Goal: Obtain resource: Download file/media

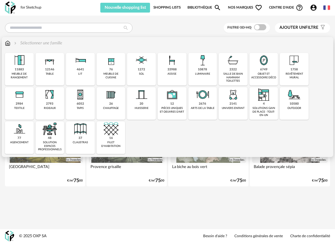
click at [203, 67] on img at bounding box center [202, 60] width 15 height 15
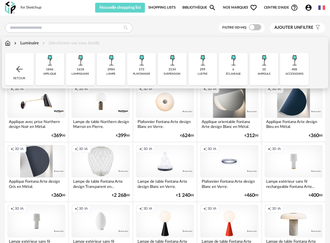
click at [9, 45] on img at bounding box center [8, 43] width 6 height 6
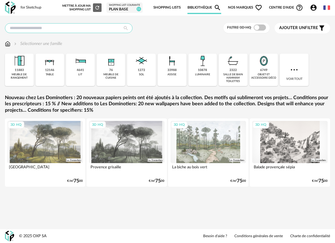
click at [70, 29] on input "text" at bounding box center [69, 28] width 128 height 10
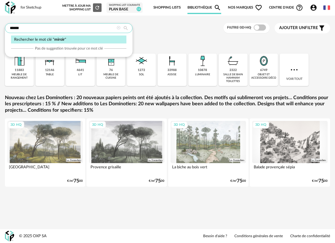
type input "******"
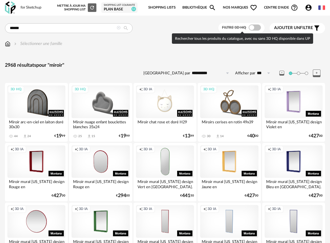
click at [260, 28] on span at bounding box center [254, 28] width 12 height 6
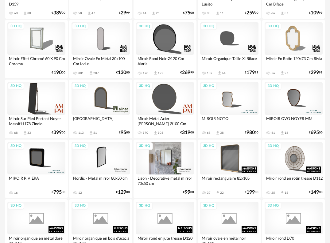
scroll to position [245, 0]
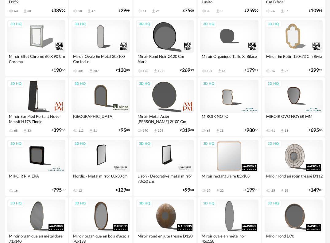
click at [241, 157] on div "3D HQ" at bounding box center [229, 156] width 58 height 33
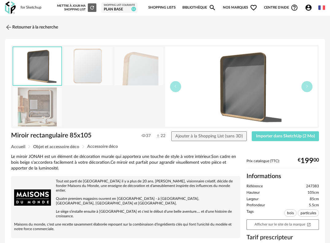
click at [45, 105] on img at bounding box center [37, 107] width 49 height 39
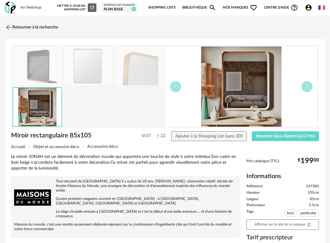
click at [90, 68] on img at bounding box center [88, 66] width 49 height 39
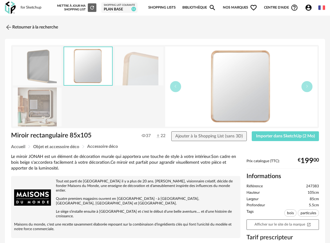
click at [141, 63] on img at bounding box center [138, 66] width 49 height 39
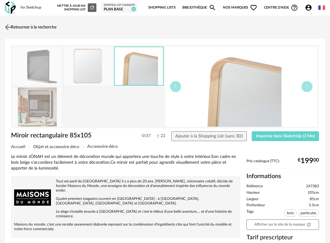
click at [12, 21] on link "Retourner à la recherche" at bounding box center [29, 27] width 53 height 13
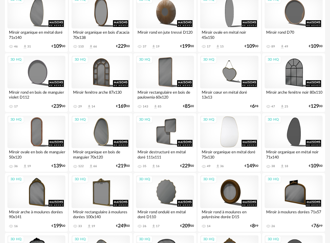
scroll to position [460, 0]
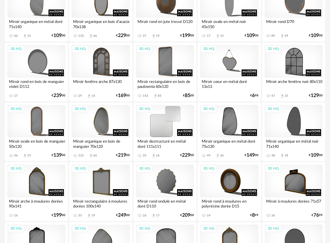
click at [170, 128] on div "3D HQ" at bounding box center [165, 121] width 58 height 33
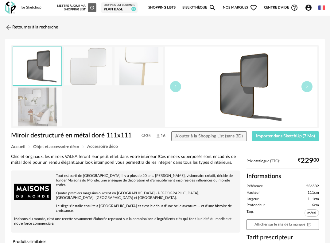
click at [88, 74] on img at bounding box center [88, 66] width 49 height 39
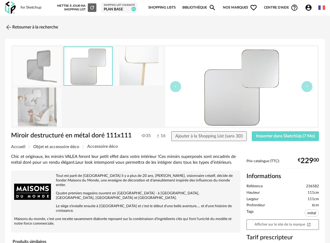
click at [42, 117] on img at bounding box center [37, 107] width 49 height 39
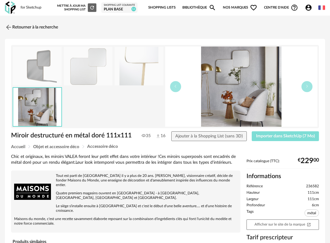
click at [289, 139] on button "Importer dans SketchUp (7 Mo)" at bounding box center [284, 137] width 67 height 10
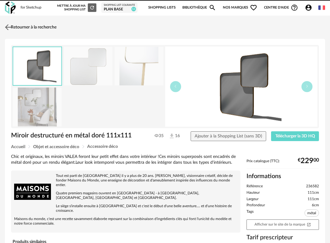
click at [27, 30] on link "Retourner à la recherche" at bounding box center [29, 27] width 53 height 13
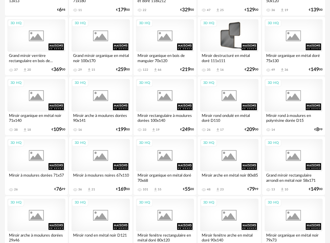
scroll to position [800, 0]
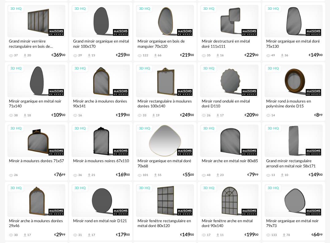
click at [165, 145] on div "3D HQ" at bounding box center [165, 141] width 58 height 33
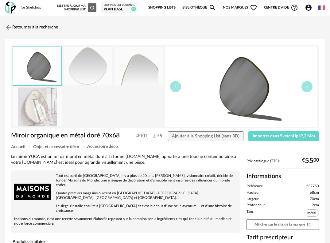
click at [20, 111] on img at bounding box center [37, 107] width 49 height 39
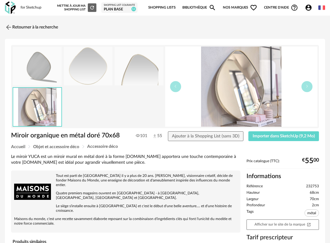
click at [82, 77] on img at bounding box center [88, 66] width 49 height 39
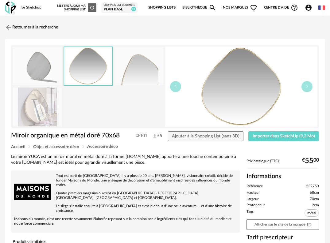
click at [131, 72] on img at bounding box center [138, 66] width 49 height 39
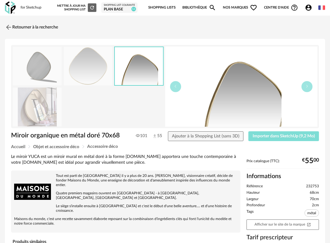
click at [265, 136] on span "Importer dans SketchUp (9,2 Mo)" at bounding box center [283, 136] width 62 height 4
